Goal: Information Seeking & Learning: Find contact information

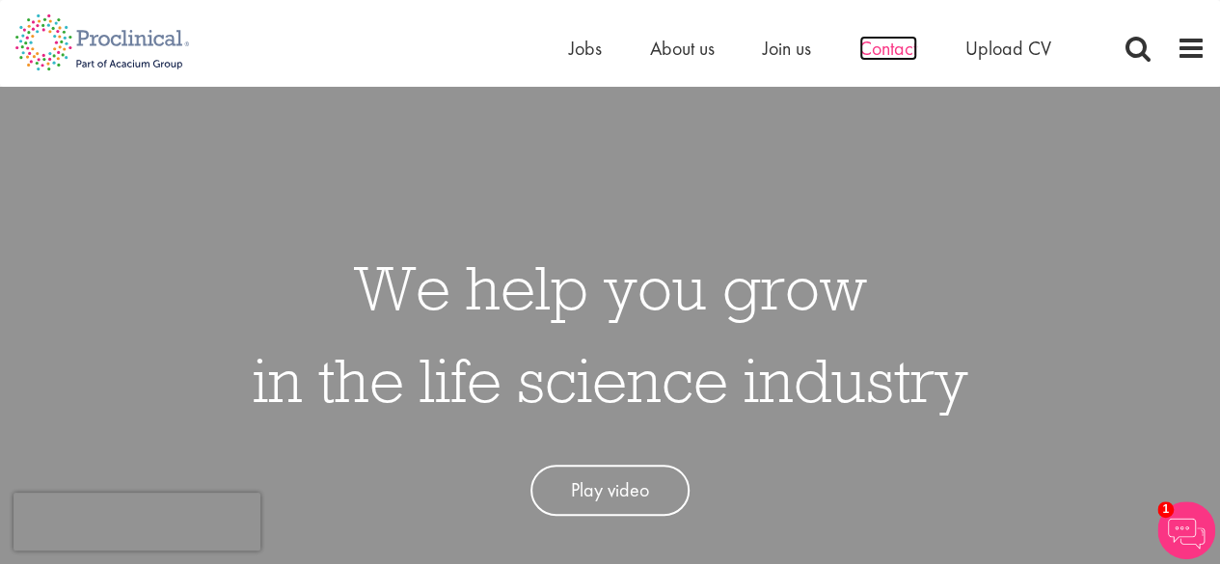
click at [873, 45] on span "Contact" at bounding box center [888, 48] width 58 height 25
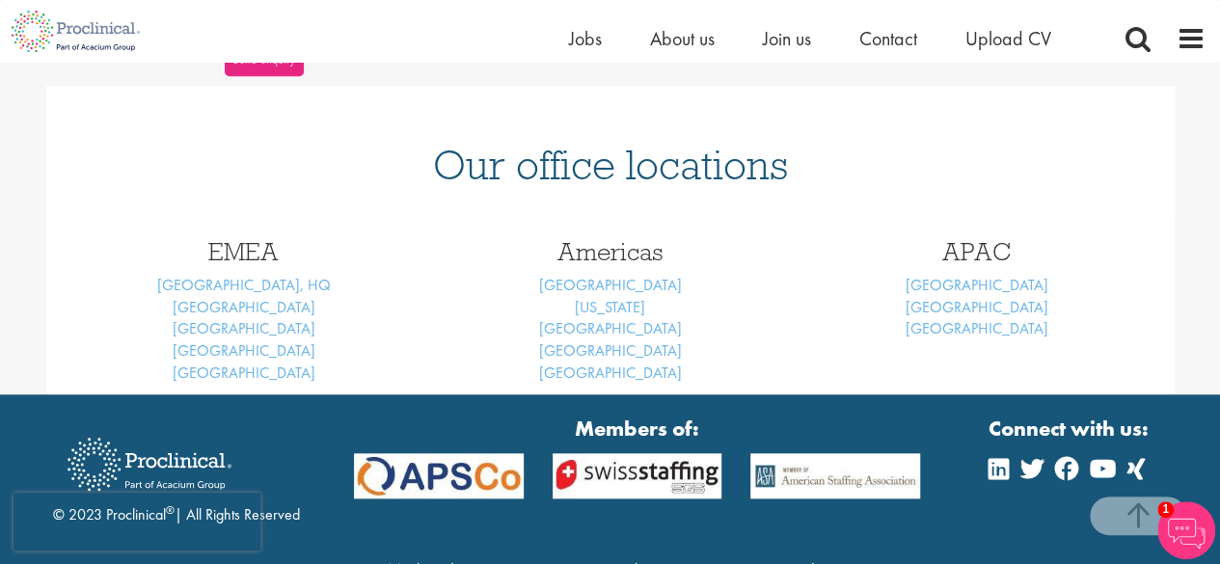
scroll to position [874, 0]
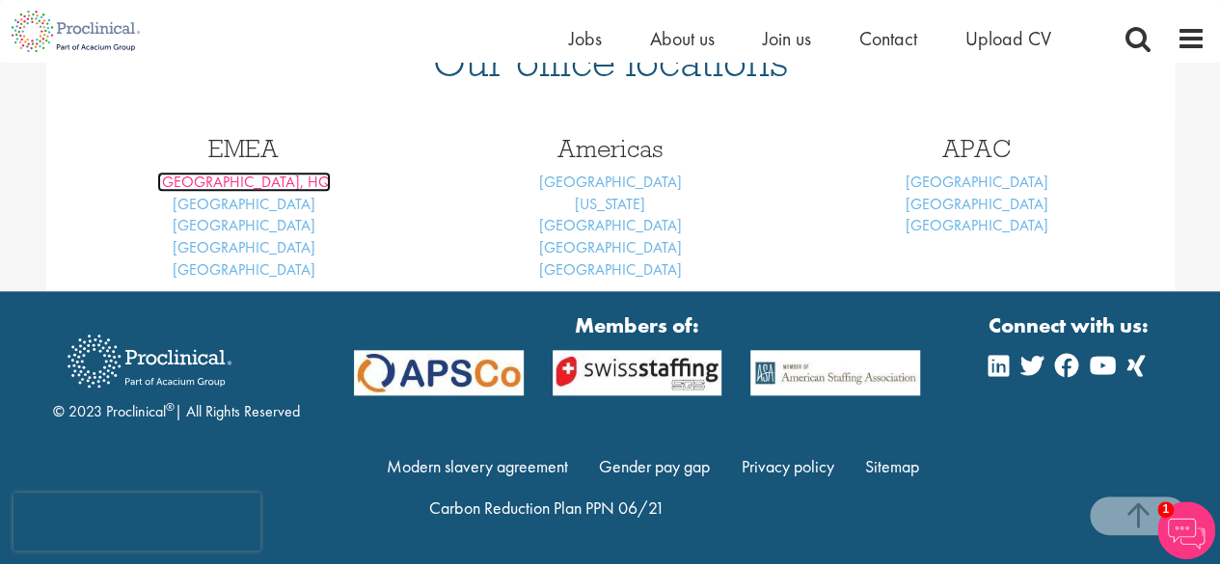
click at [240, 182] on link "[GEOGRAPHIC_DATA], HQ" at bounding box center [244, 182] width 174 height 20
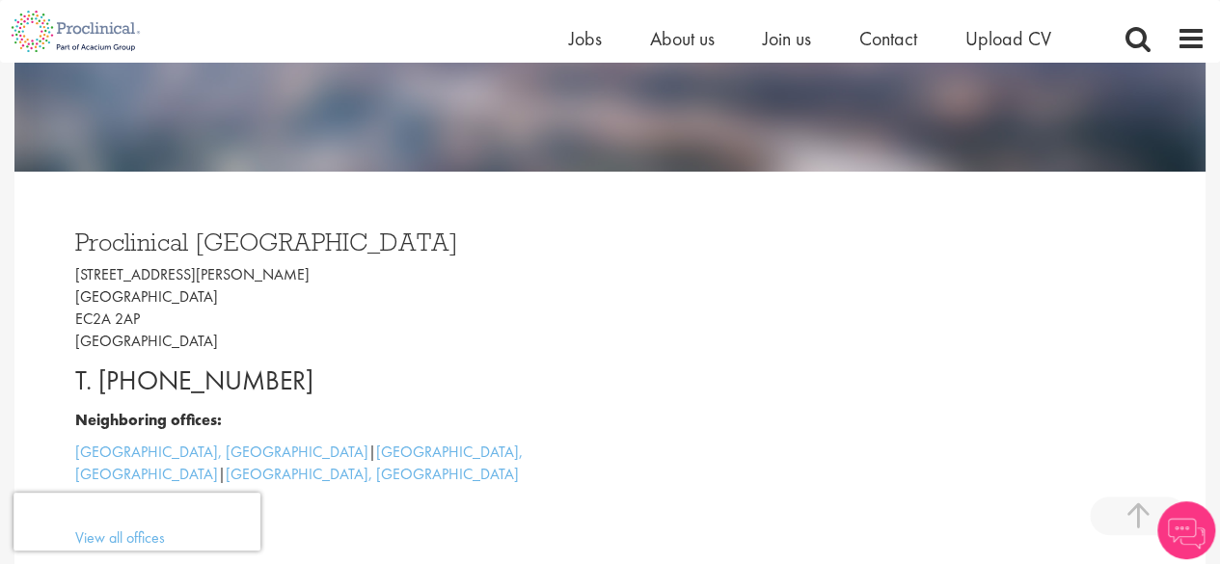
drag, startPoint x: 100, startPoint y: 378, endPoint x: 335, endPoint y: 380, distance: 234.3
click at [335, 380] on p "T. [PHONE_NUMBER]" at bounding box center [335, 381] width 521 height 39
copy p "[PHONE_NUMBER]"
drag, startPoint x: 75, startPoint y: 276, endPoint x: 208, endPoint y: 279, distance: 133.1
click at [208, 279] on p "[STREET_ADDRESS][PERSON_NAME]" at bounding box center [335, 308] width 521 height 88
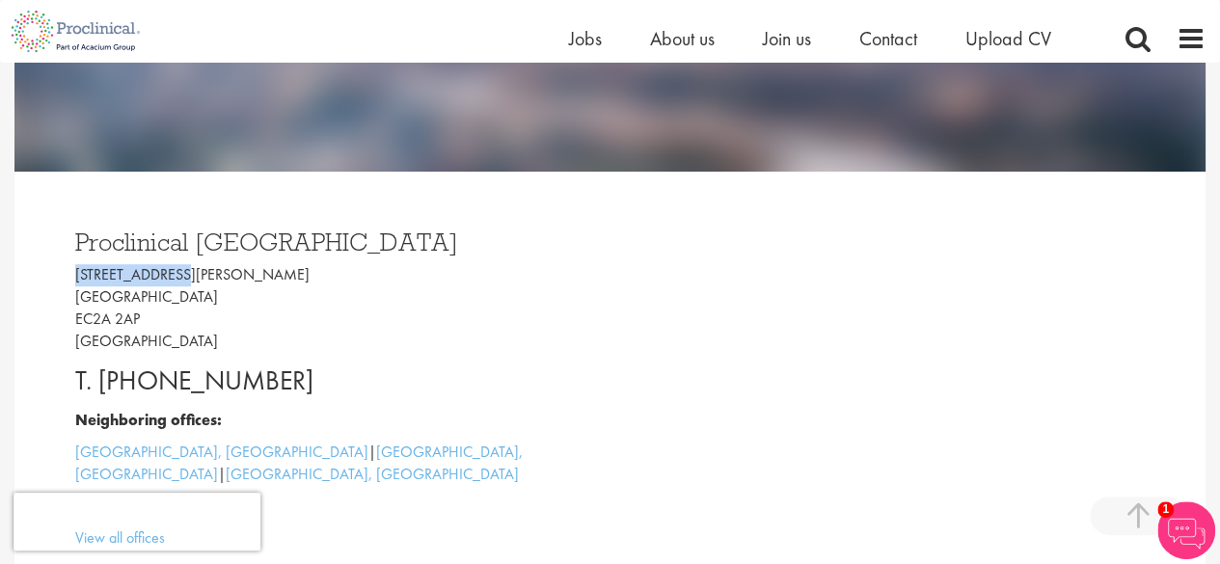
copy p "[STREET_ADDRESS][PERSON_NAME]"
click at [110, 304] on p "[STREET_ADDRESS][PERSON_NAME]" at bounding box center [335, 308] width 521 height 88
copy p "[GEOGRAPHIC_DATA]"
drag, startPoint x: 76, startPoint y: 323, endPoint x: 164, endPoint y: 321, distance: 87.8
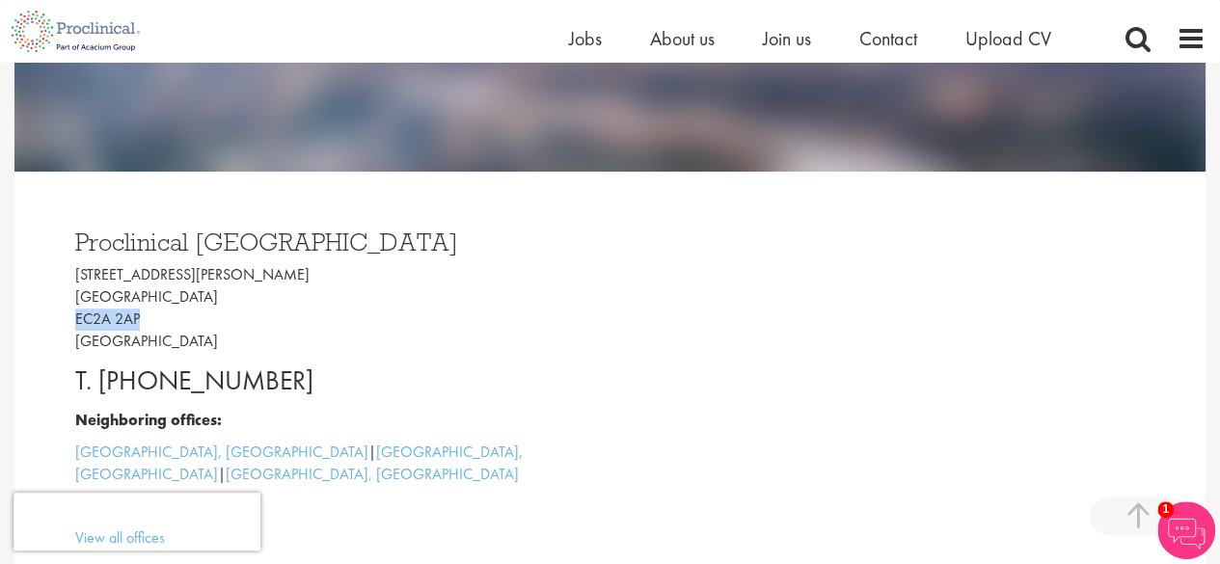
click at [164, 321] on p "[STREET_ADDRESS][PERSON_NAME]" at bounding box center [335, 308] width 521 height 88
copy p "EC2A 2AP"
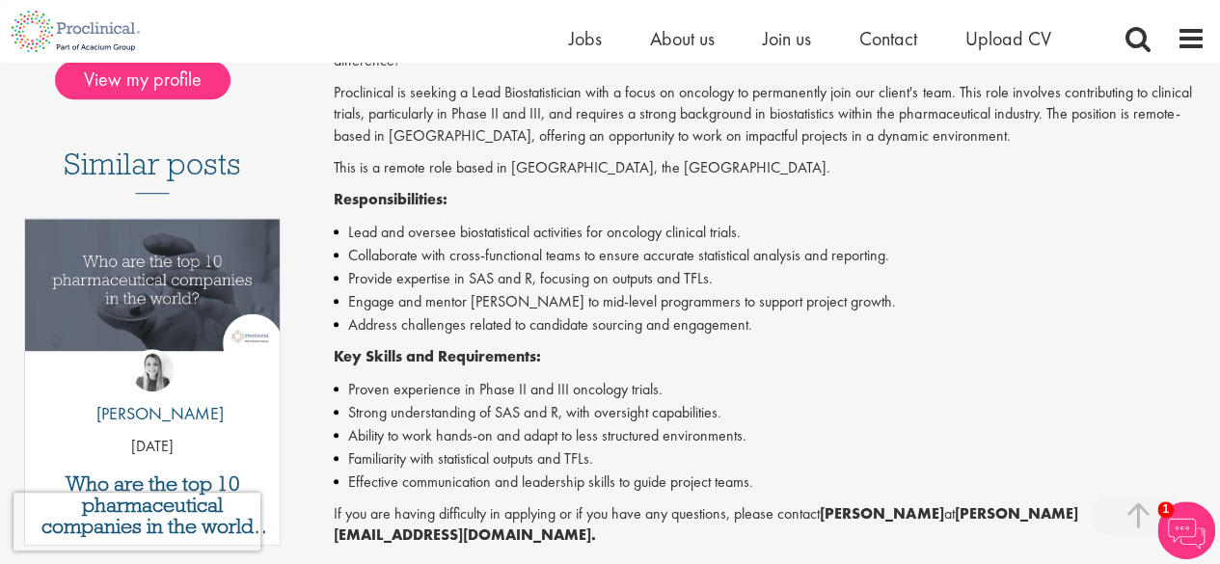
scroll to position [868, 0]
